Goal: Task Accomplishment & Management: Use online tool/utility

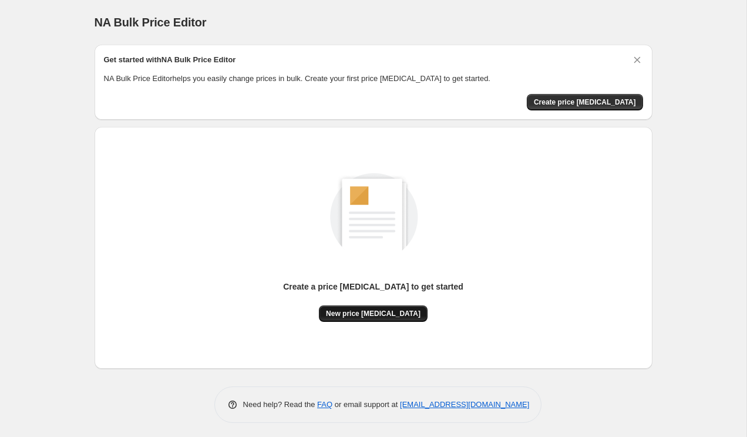
click at [354, 311] on span "New price [MEDICAL_DATA]" at bounding box center [373, 313] width 94 height 9
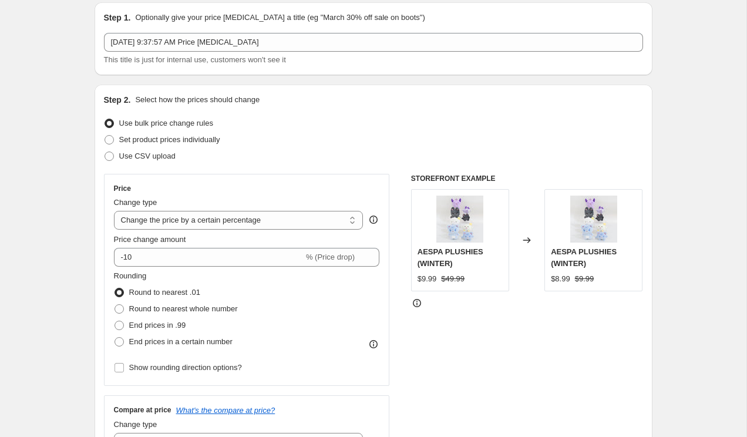
scroll to position [38, 0]
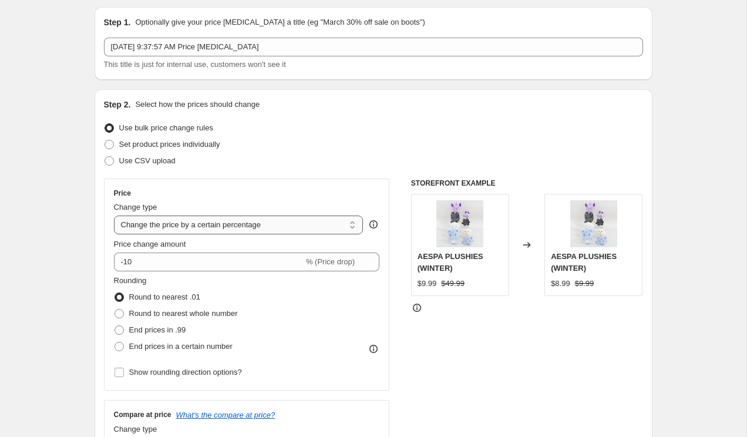
click at [231, 227] on select "Change the price to a certain amount Change the price by a certain amount Chang…" at bounding box center [238, 224] width 249 height 19
select select "to"
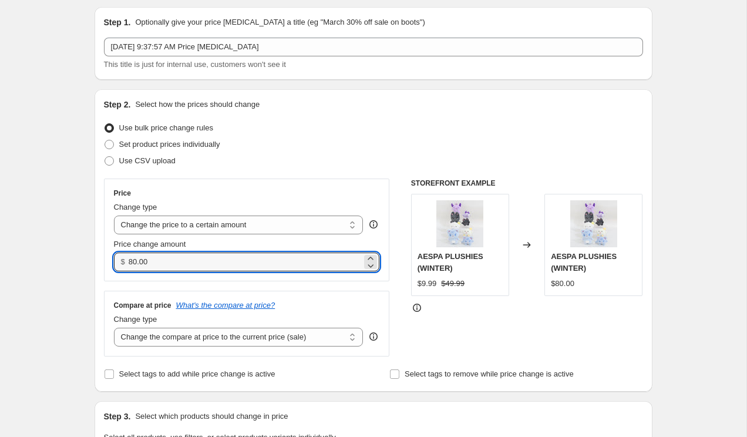
drag, startPoint x: 176, startPoint y: 260, endPoint x: -13, endPoint y: 241, distance: 190.6
click at [0, 241] on html "Home Settings Plans Skip to content Create new price [MEDICAL_DATA]. This page …" at bounding box center [373, 180] width 747 height 437
type input "19"
type input "1"
type input "16"
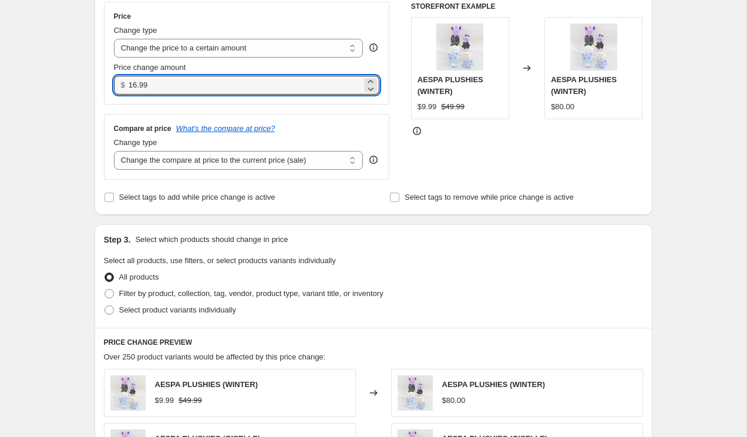
scroll to position [213, 0]
type input "16.99"
click at [139, 312] on span "Select product variants individually" at bounding box center [177, 310] width 117 height 9
click at [105, 307] on input "Select product variants individually" at bounding box center [104, 306] width 1 height 1
radio input "true"
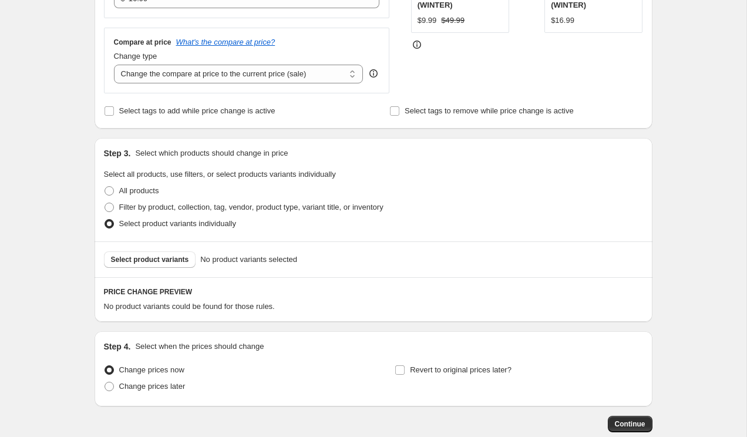
scroll to position [297, 0]
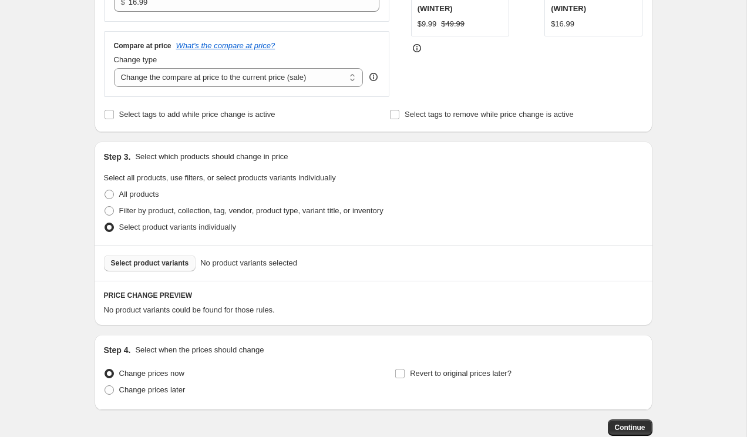
click at [162, 265] on span "Select product variants" at bounding box center [150, 262] width 78 height 9
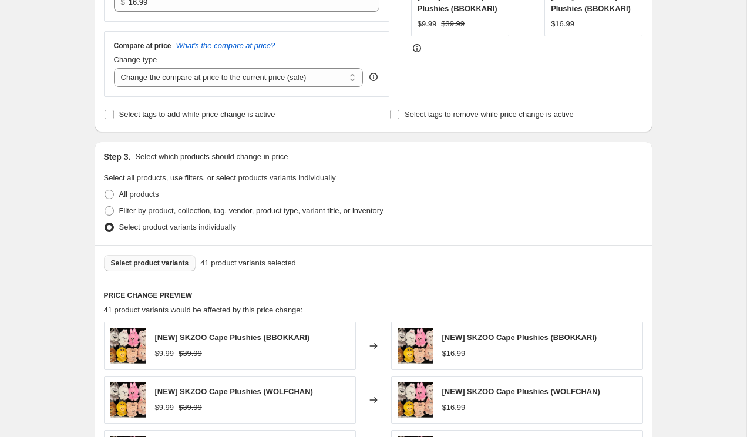
click at [178, 261] on span "Select product variants" at bounding box center [150, 262] width 78 height 9
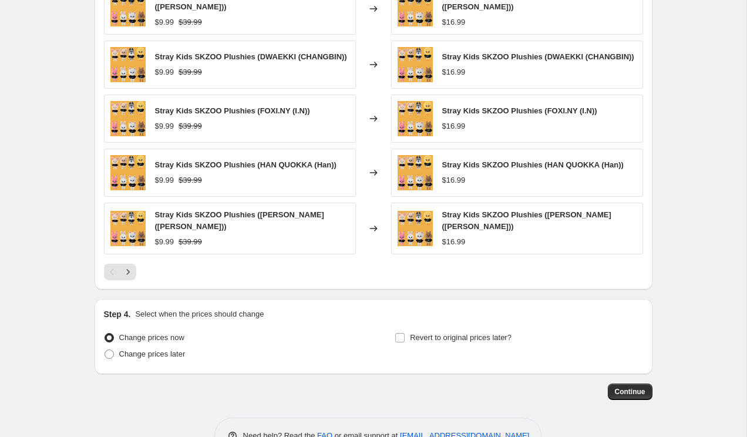
scroll to position [667, 0]
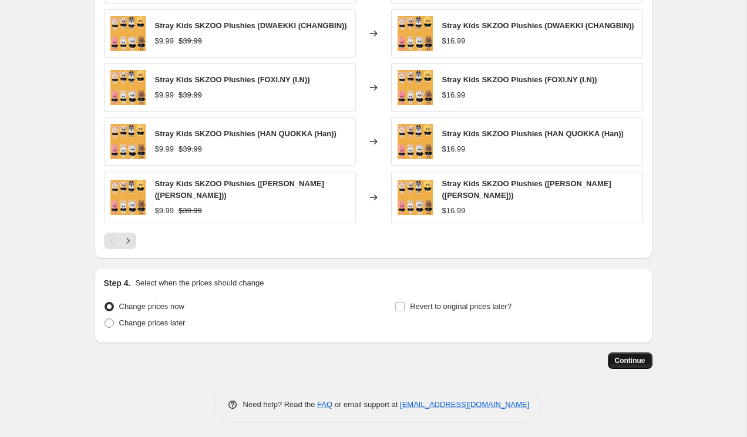
click at [634, 356] on span "Continue" at bounding box center [629, 360] width 31 height 9
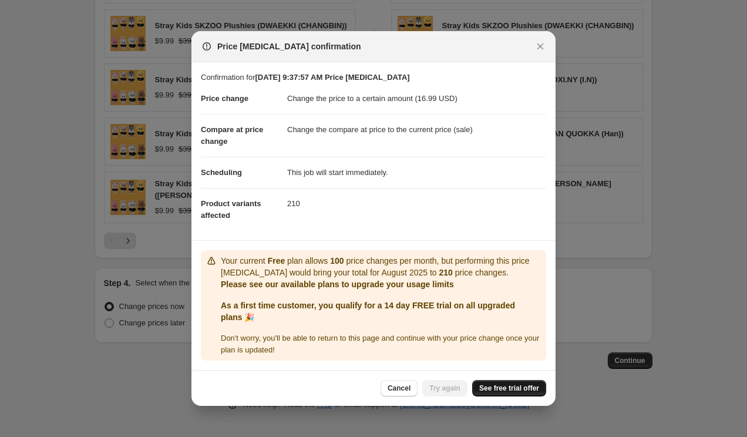
click at [492, 388] on span "See free trial offer" at bounding box center [509, 387] width 60 height 9
click at [439, 389] on span "Try again" at bounding box center [444, 387] width 31 height 9
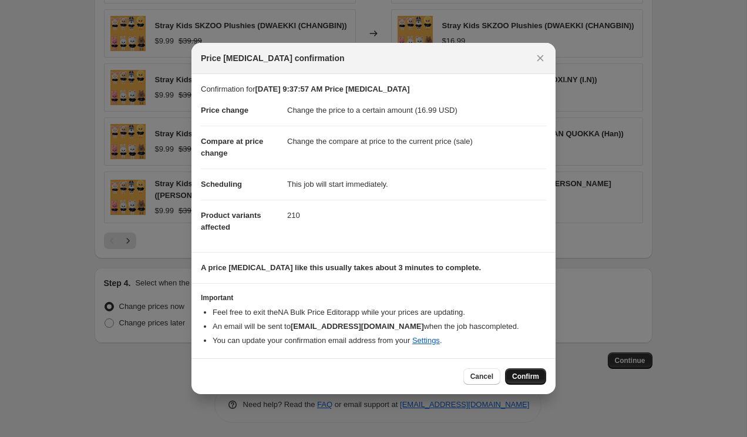
click at [529, 377] on span "Confirm" at bounding box center [525, 376] width 27 height 9
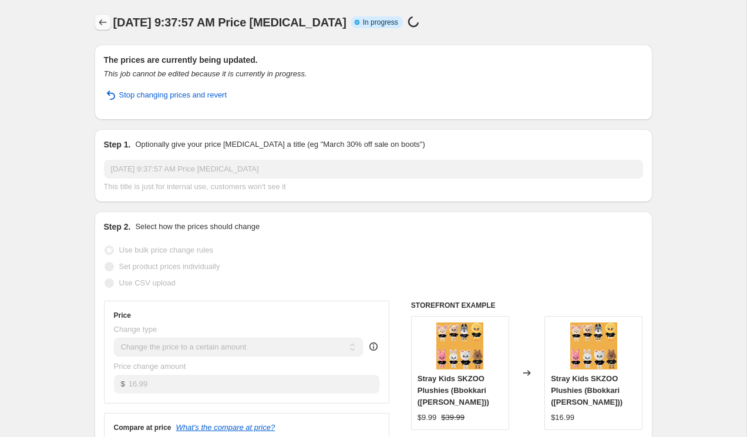
click at [103, 22] on icon "Price change jobs" at bounding box center [103, 22] width 8 height 6
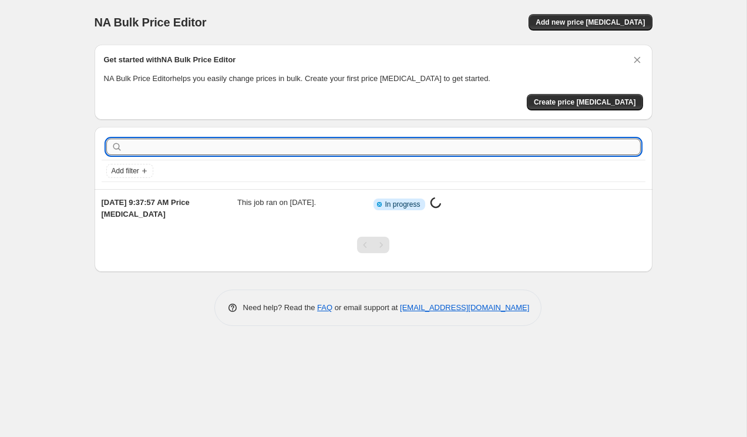
click at [212, 143] on input "text" at bounding box center [382, 147] width 515 height 16
click at [585, 103] on span "Create price [MEDICAL_DATA]" at bounding box center [585, 101] width 102 height 9
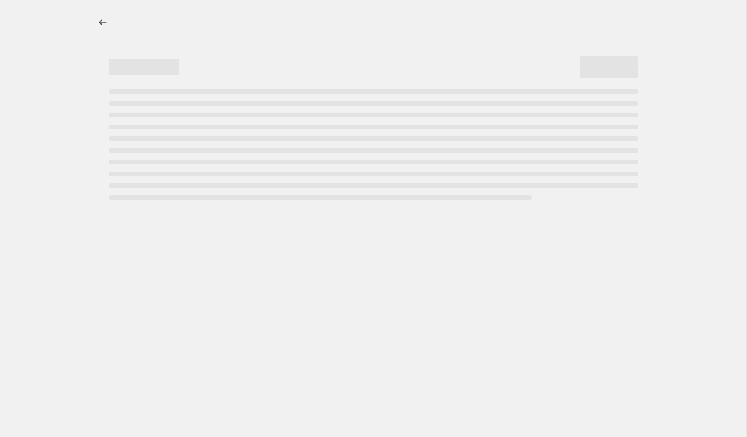
select select "percentage"
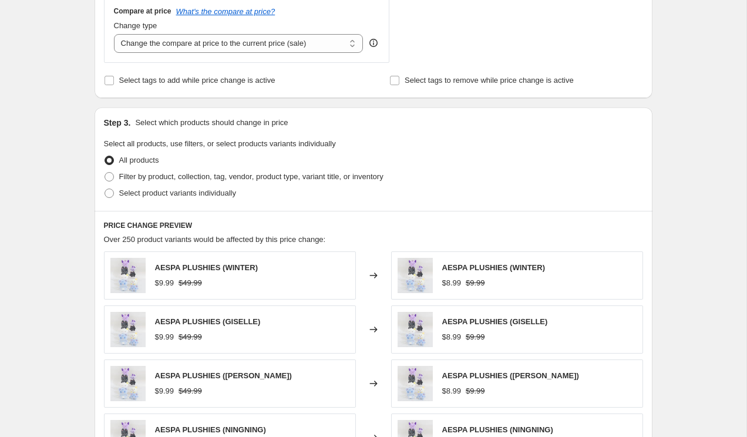
scroll to position [447, 0]
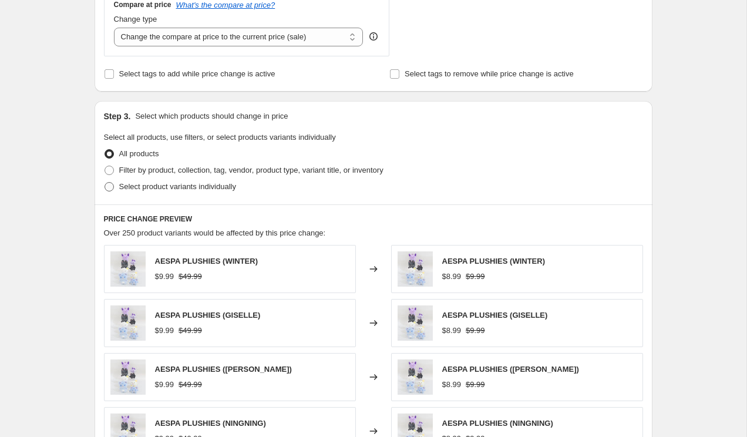
click at [185, 181] on span "Select product variants individually" at bounding box center [177, 187] width 117 height 12
click at [105, 182] on input "Select product variants individually" at bounding box center [104, 182] width 1 height 1
radio input "true"
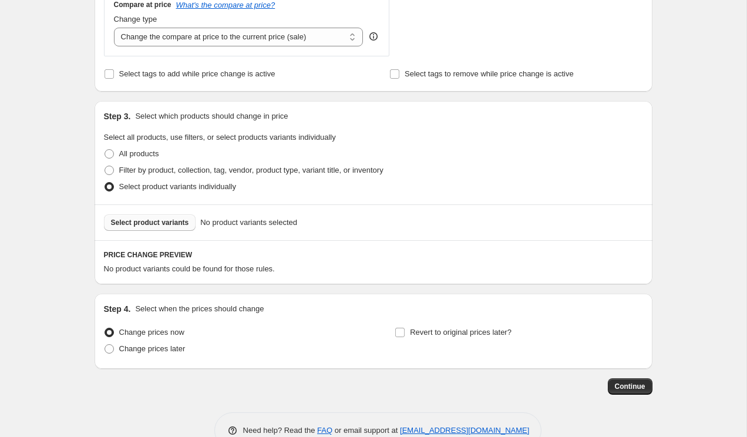
click at [151, 224] on span "Select product variants" at bounding box center [150, 222] width 78 height 9
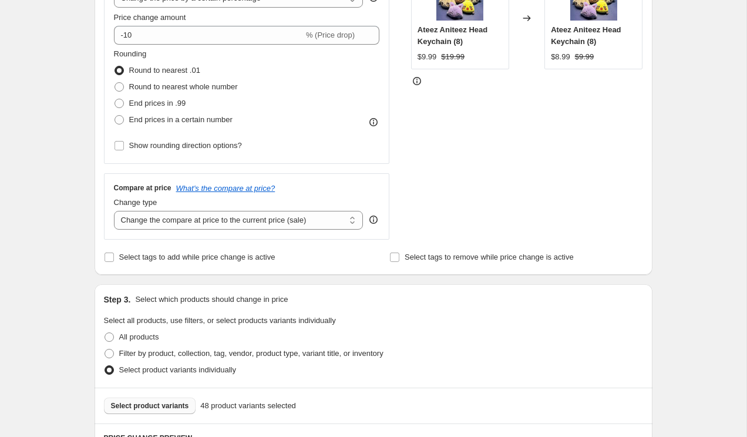
scroll to position [60, 0]
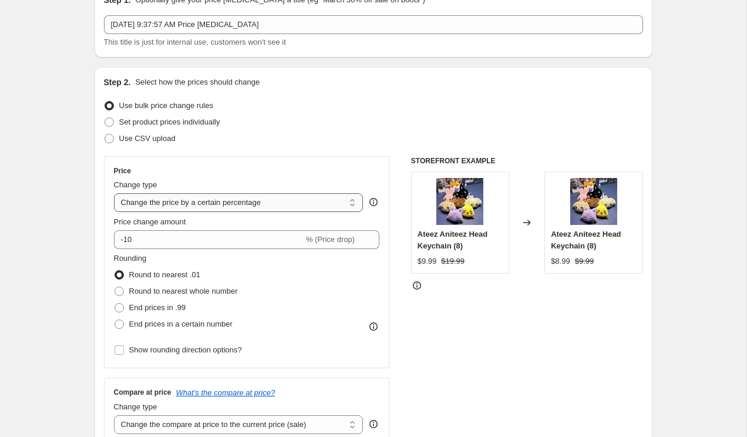
click at [215, 201] on select "Change the price to a certain amount Change the price by a certain amount Chang…" at bounding box center [238, 202] width 249 height 19
select select "to"
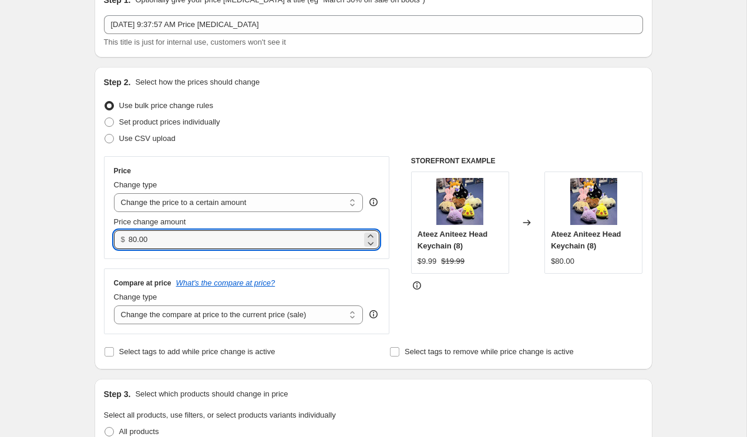
drag, startPoint x: 172, startPoint y: 239, endPoint x: -29, endPoint y: 205, distance: 203.7
click at [0, 205] on html "Home Settings Plans Skip to content Create new price [MEDICAL_DATA]. This page …" at bounding box center [373, 158] width 747 height 437
type input "16"
type input "16.99"
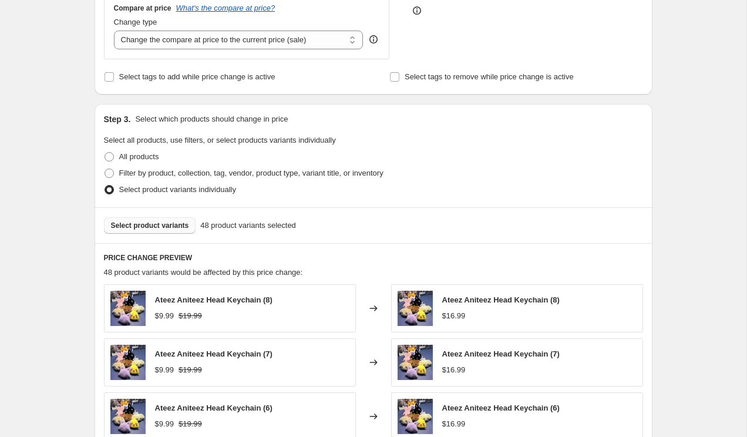
scroll to position [656, 0]
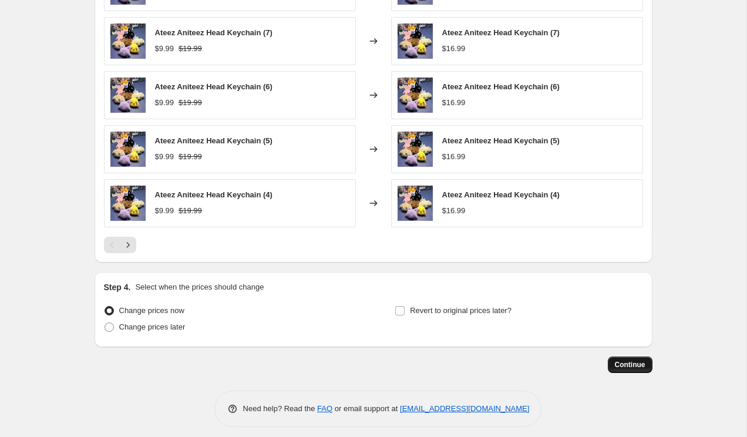
click at [622, 369] on button "Continue" at bounding box center [629, 364] width 45 height 16
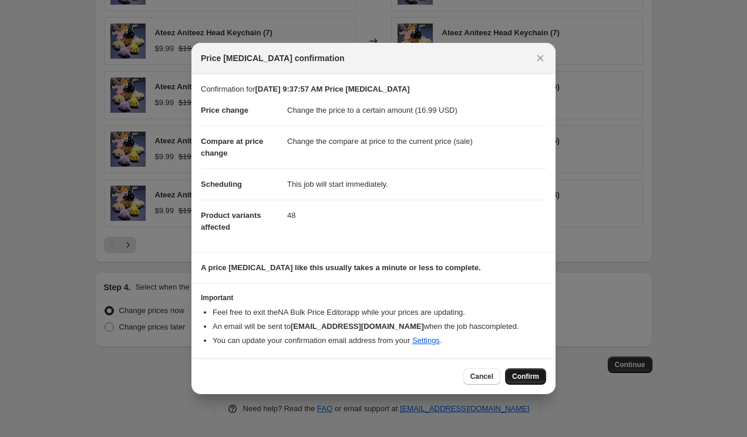
click at [516, 377] on span "Confirm" at bounding box center [525, 376] width 27 height 9
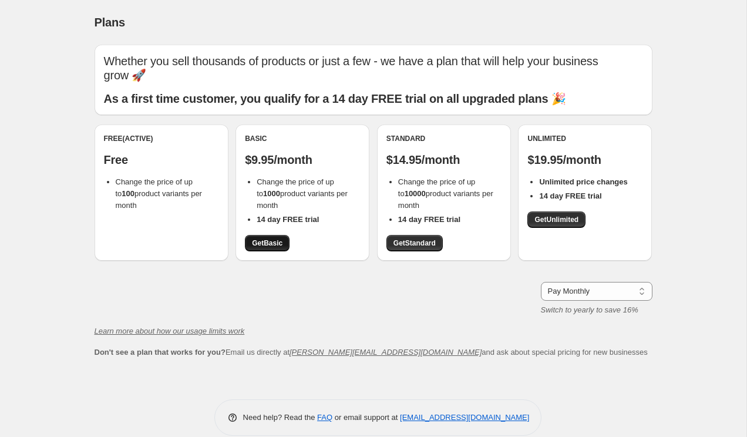
click at [263, 238] on span "Get Basic" at bounding box center [267, 242] width 31 height 9
